Goal: Task Accomplishment & Management: Use online tool/utility

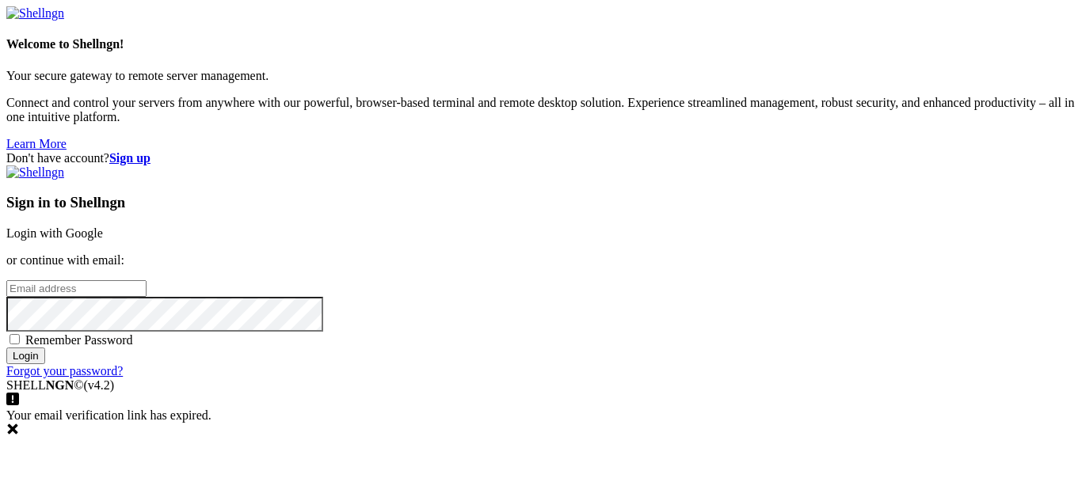
type input "kamengelmann.2029@buckeyeschools.info"
click at [45, 364] on input "Login" at bounding box center [25, 356] width 39 height 17
